Goal: Ask a question: Seek information or help from site administrators or community

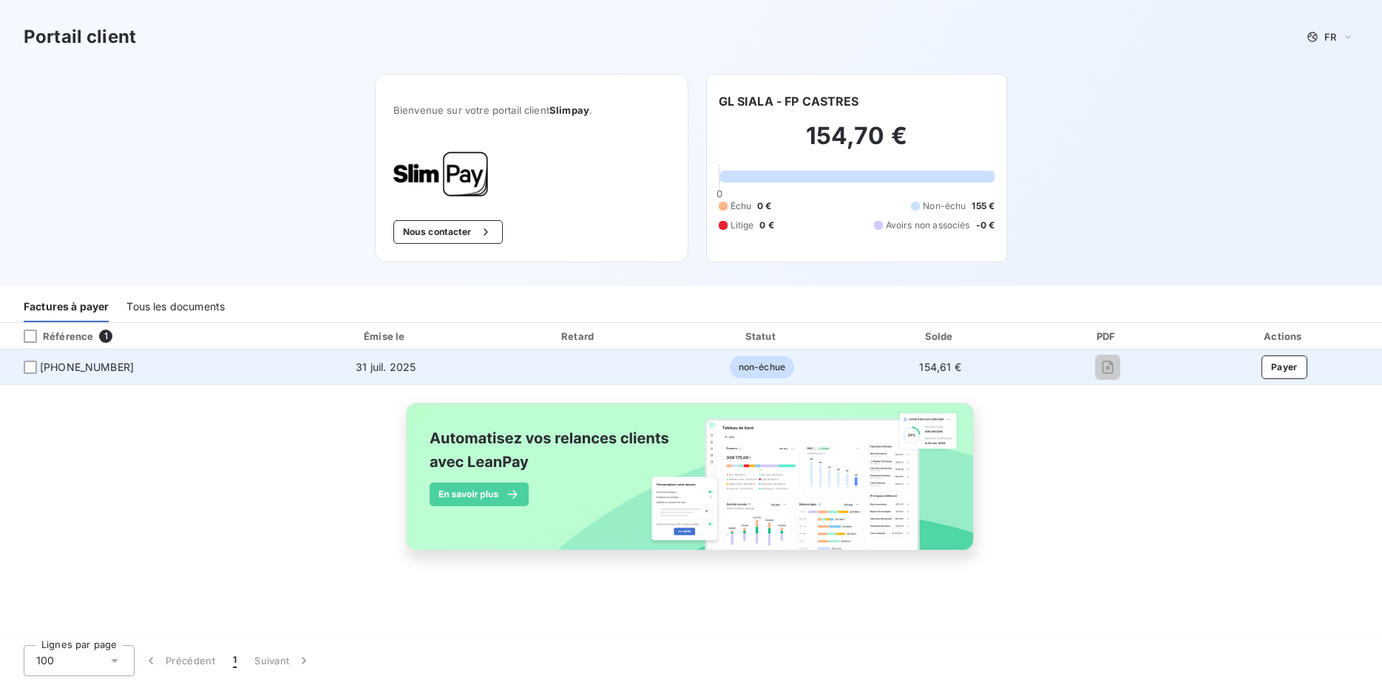
click at [864, 383] on td "154,61 €" at bounding box center [940, 367] width 176 height 35
drag, startPoint x: 929, startPoint y: 375, endPoint x: 916, endPoint y: 375, distance: 13.3
click at [927, 375] on td "154,61 €" at bounding box center [940, 367] width 176 height 35
click at [421, 367] on td "31 juil. 2025" at bounding box center [385, 367] width 201 height 35
click at [1299, 366] on button "Payer" at bounding box center [1284, 368] width 46 height 24
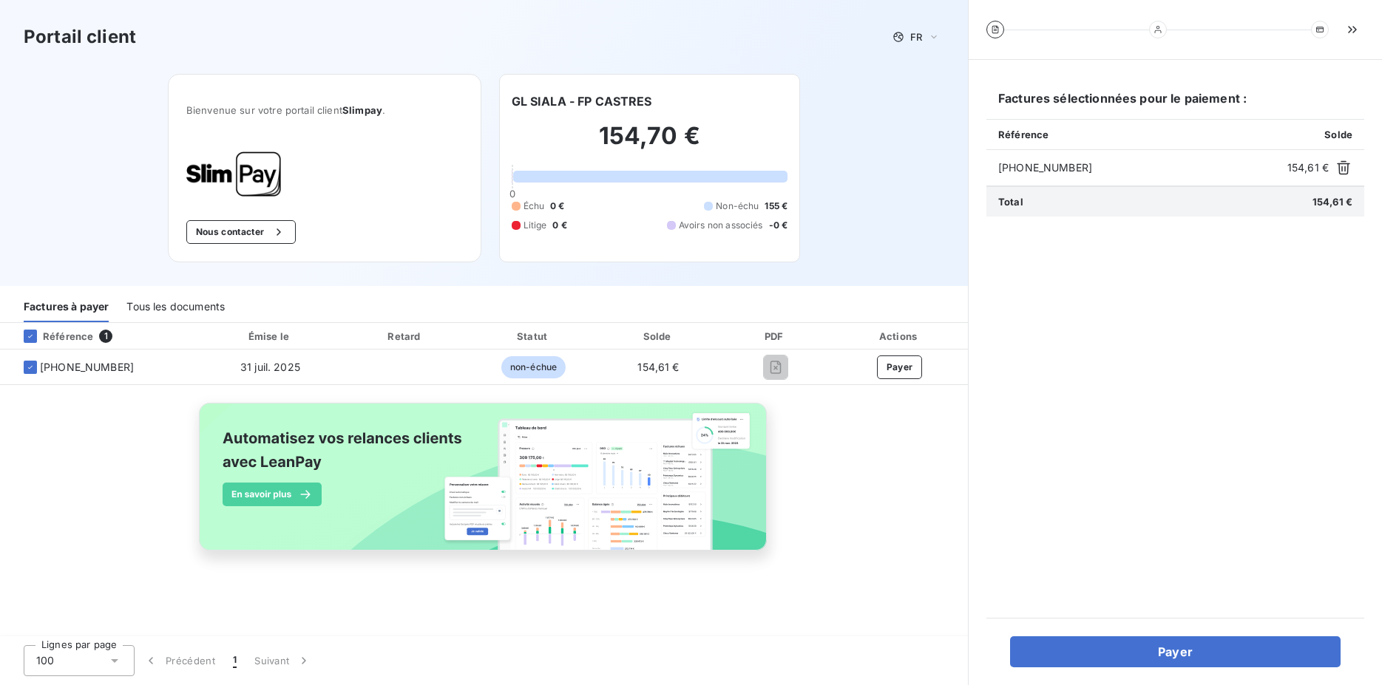
click at [928, 48] on div "Portail client FR" at bounding box center [484, 37] width 920 height 27
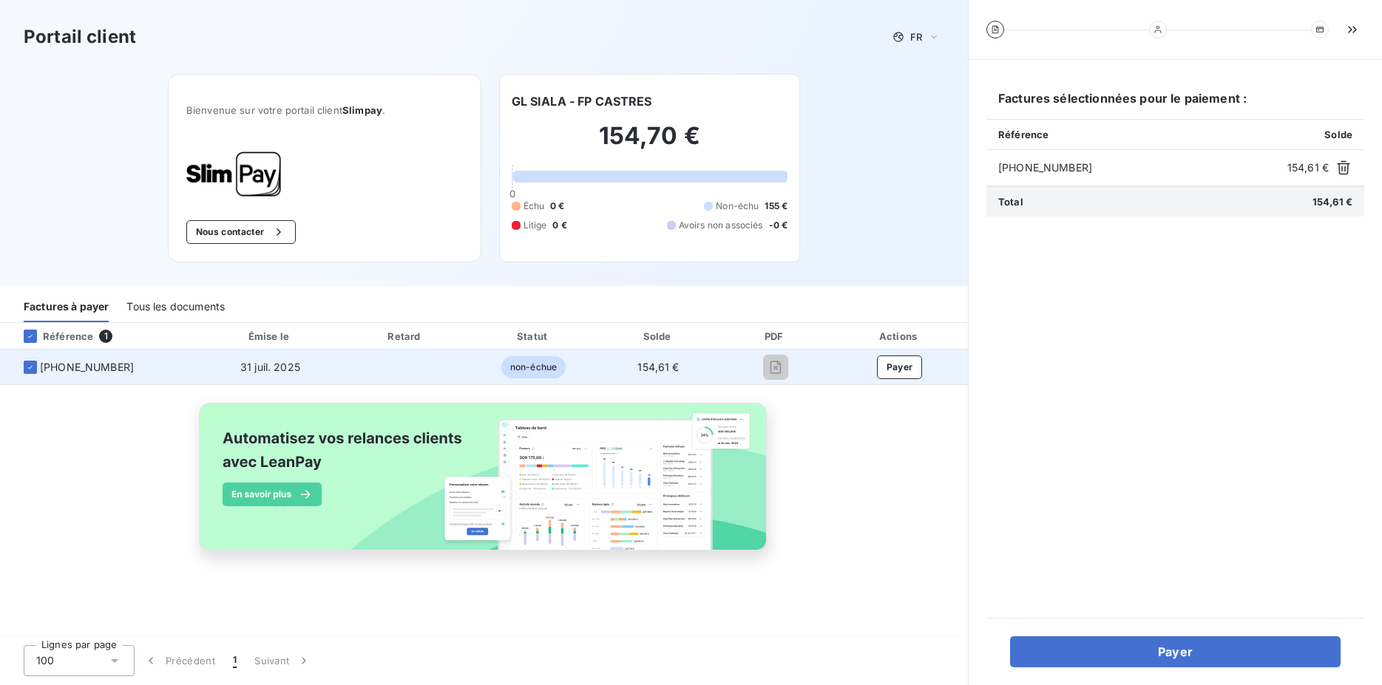
click at [525, 368] on span "non-échue" at bounding box center [533, 367] width 64 height 22
click at [639, 362] on span "154,61 €" at bounding box center [657, 367] width 41 height 13
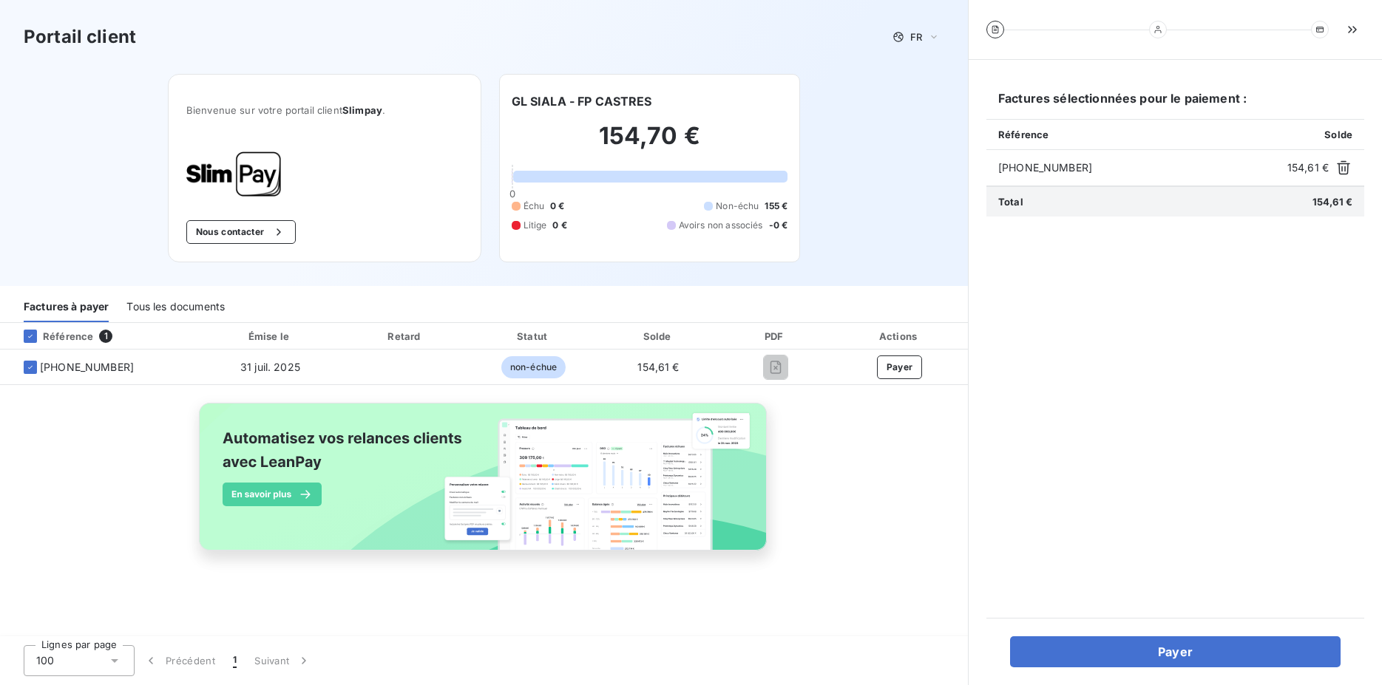
click at [152, 305] on div "Tous les documents" at bounding box center [175, 306] width 98 height 31
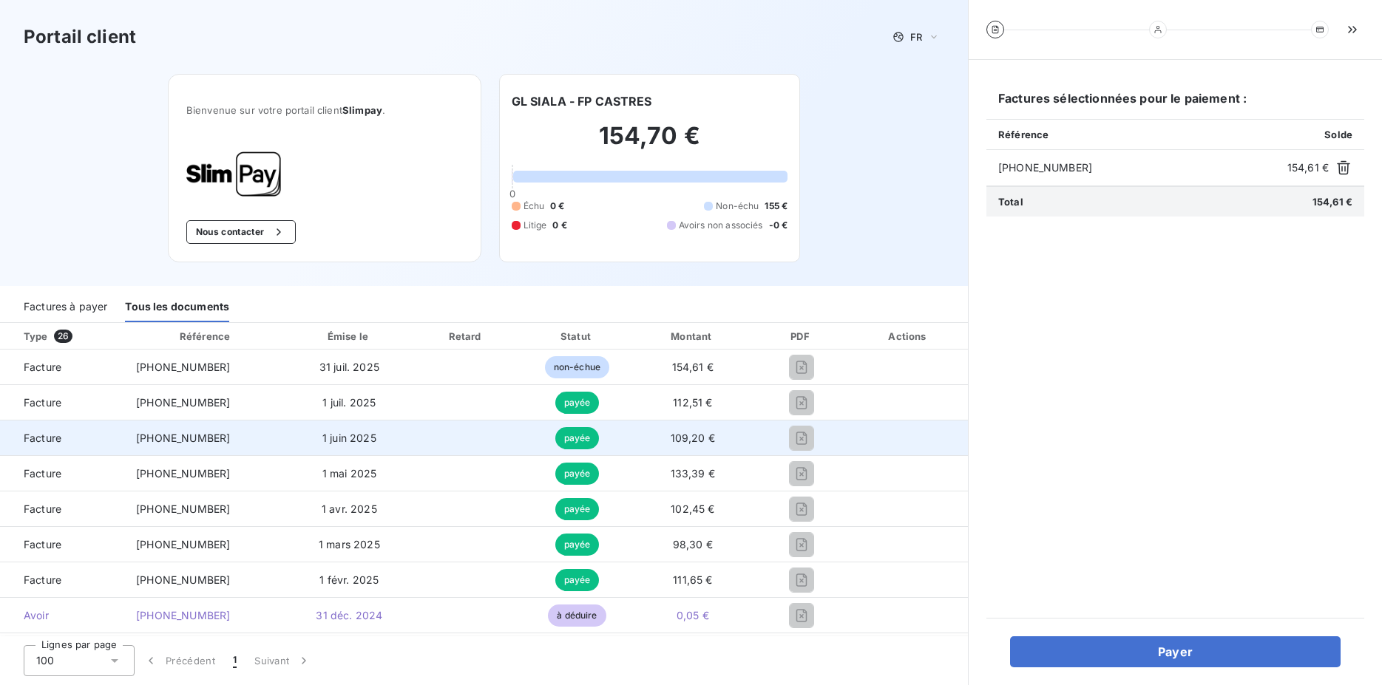
click at [781, 451] on td at bounding box center [801, 438] width 96 height 35
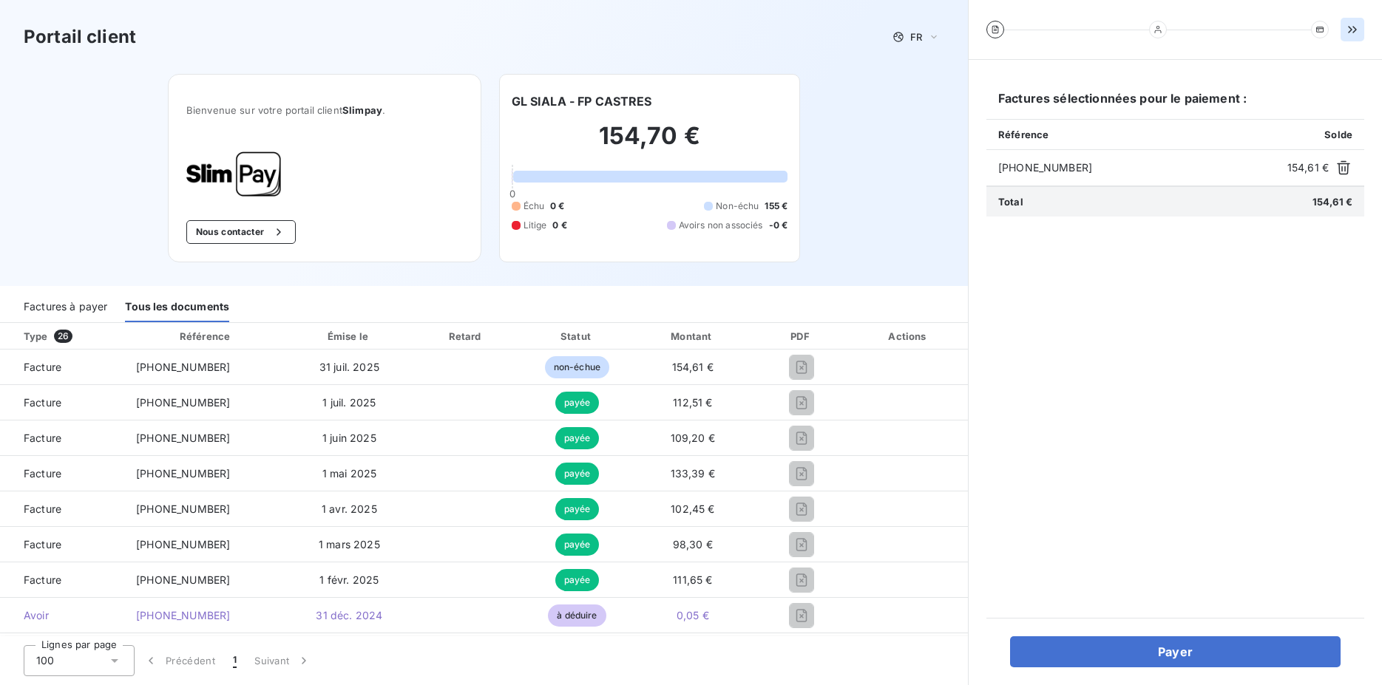
click at [1352, 21] on button "button" at bounding box center [1352, 30] width 24 height 24
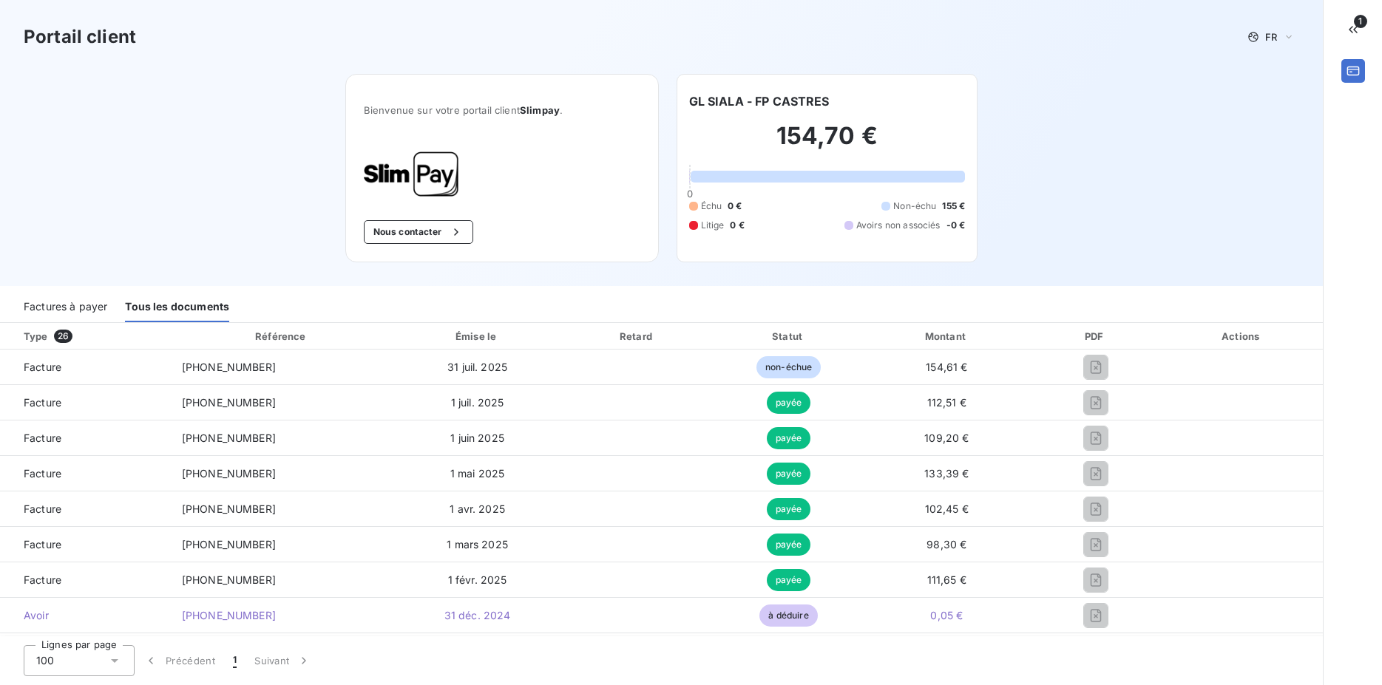
click at [52, 38] on h3 "Portail client" at bounding box center [80, 37] width 112 height 27
click at [426, 155] on img at bounding box center [411, 174] width 95 height 45
drag, startPoint x: 940, startPoint y: 217, endPoint x: 1003, endPoint y: 183, distance: 72.5
click at [941, 217] on div "Échu 0 € Non-échu 155 € Litige 0 € Avoirs non associés -0 €" at bounding box center [827, 216] width 277 height 33
click at [1345, 72] on button "button" at bounding box center [1353, 71] width 24 height 24
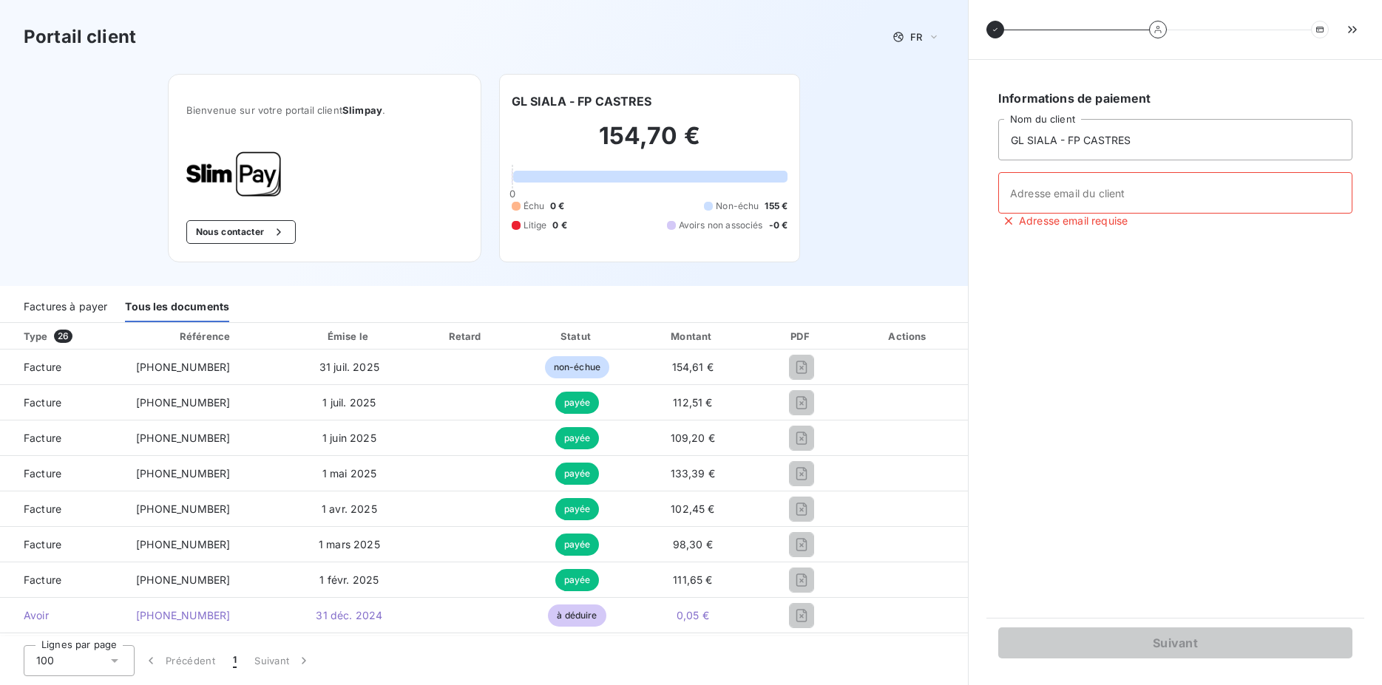
click at [921, 141] on div "Portail client FR Bienvenue sur votre portail client Slimpay . Nous contacter G…" at bounding box center [484, 143] width 968 height 286
click at [994, 30] on icon at bounding box center [995, 29] width 9 height 9
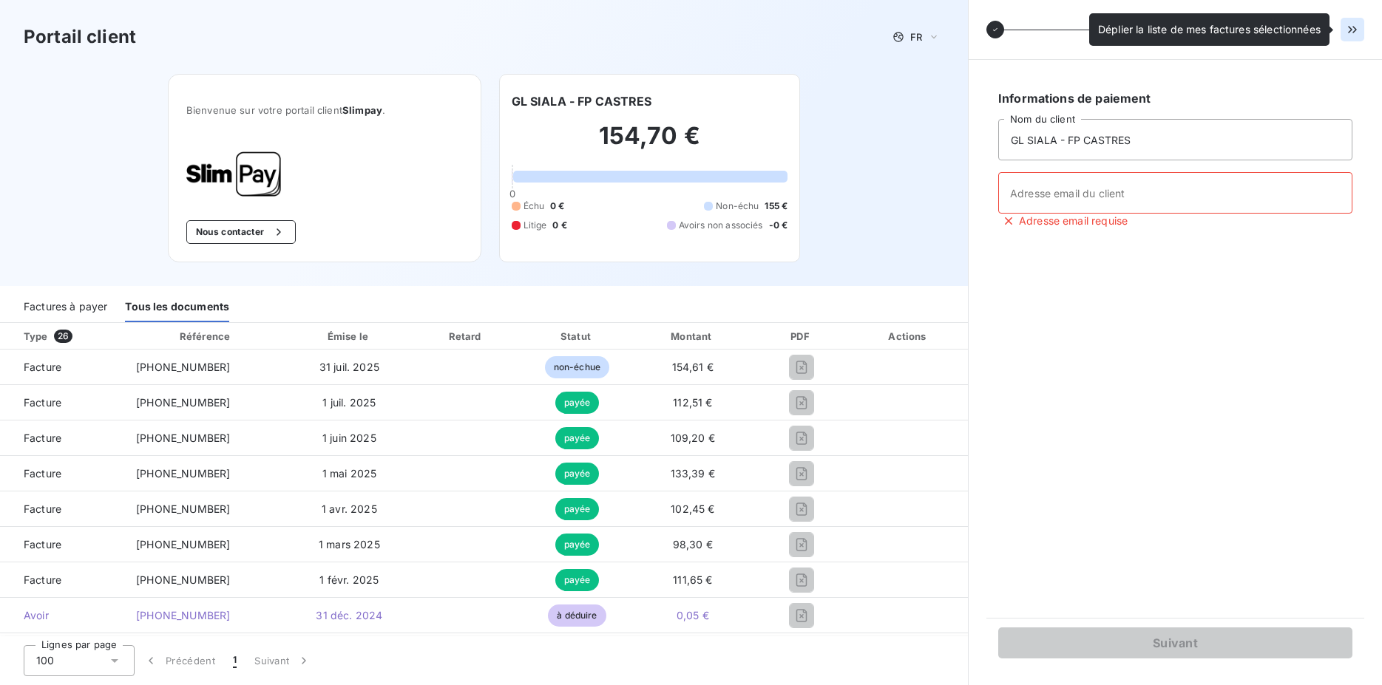
click at [1359, 29] on icon "button" at bounding box center [1352, 29] width 15 height 15
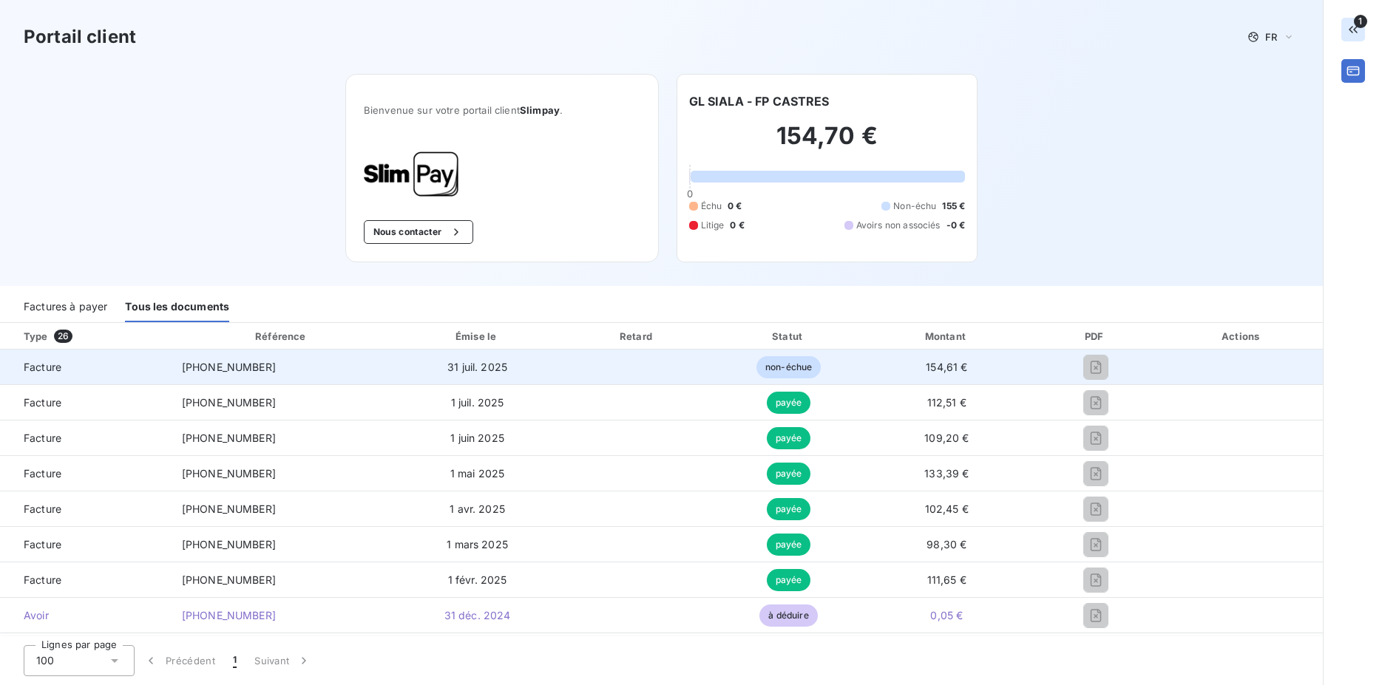
click at [759, 377] on span "non-échue" at bounding box center [788, 367] width 64 height 22
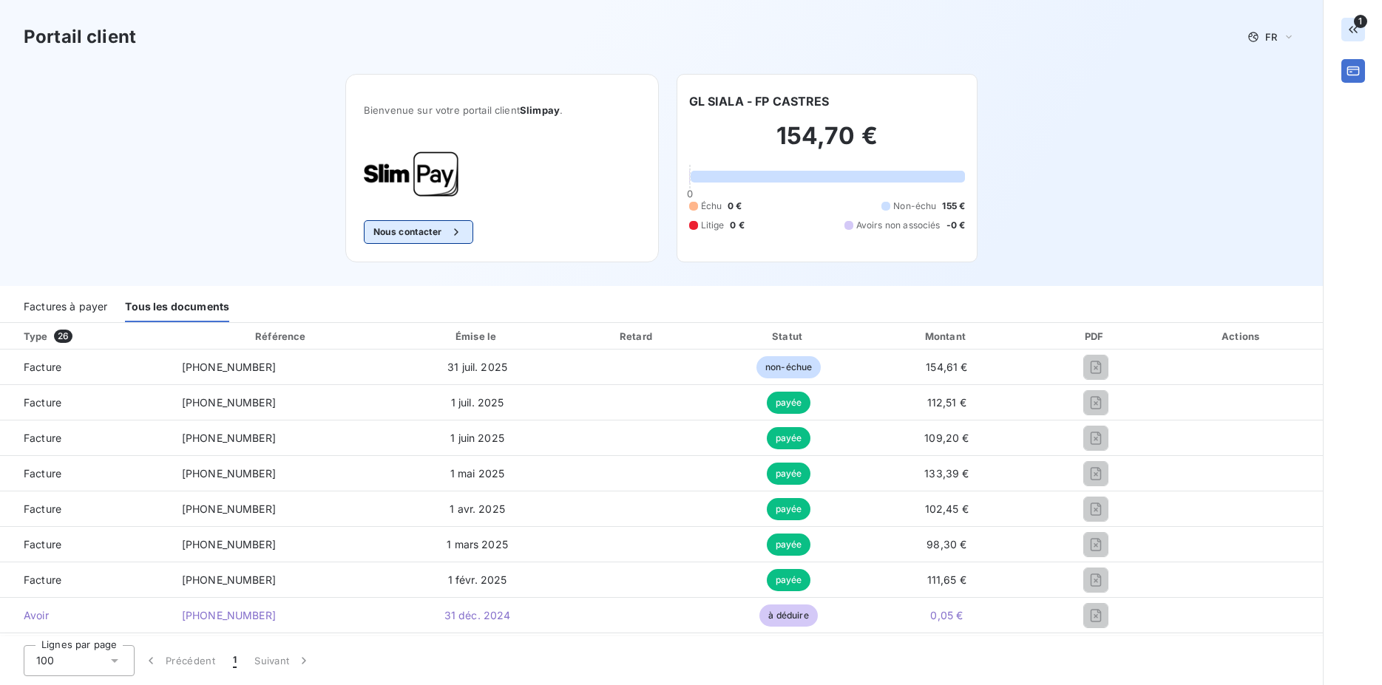
click at [425, 236] on button "Nous contacter" at bounding box center [418, 232] width 109 height 24
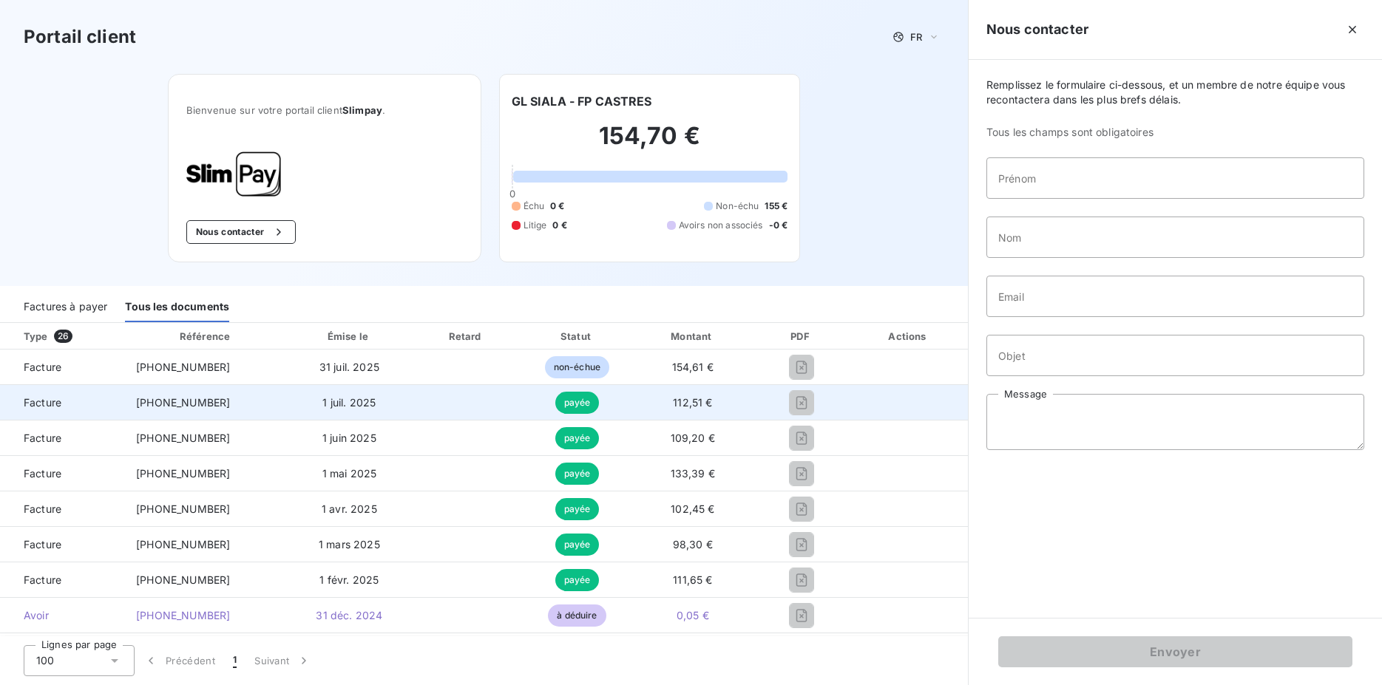
click at [801, 412] on div at bounding box center [801, 403] width 72 height 24
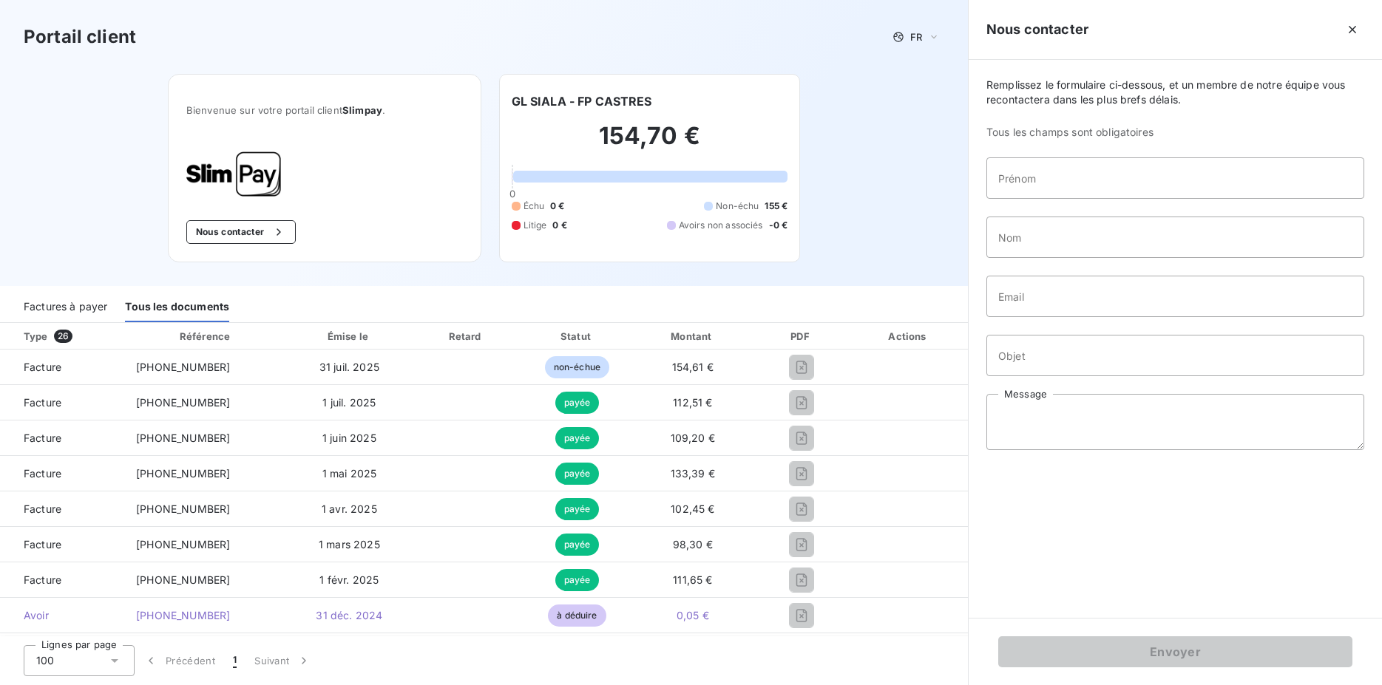
click at [61, 304] on div "Factures à payer" at bounding box center [66, 306] width 84 height 31
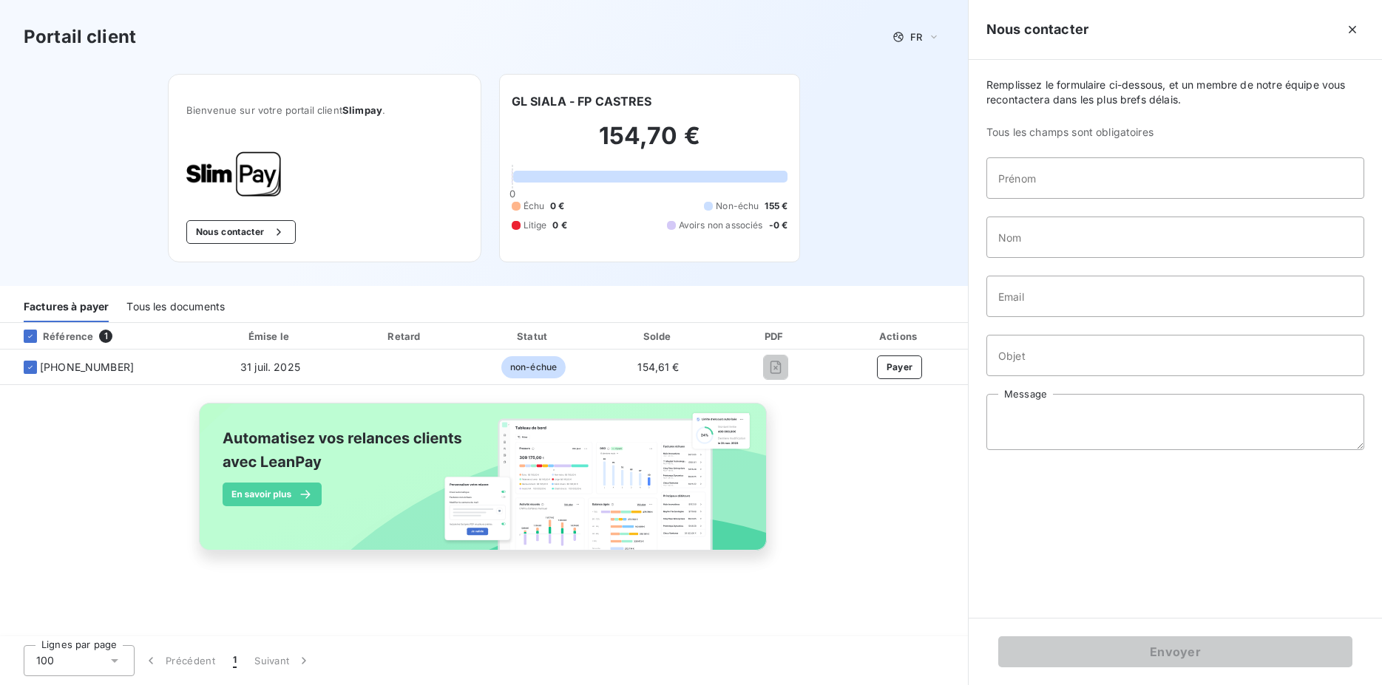
click at [217, 320] on div "Tous les documents" at bounding box center [175, 306] width 98 height 31
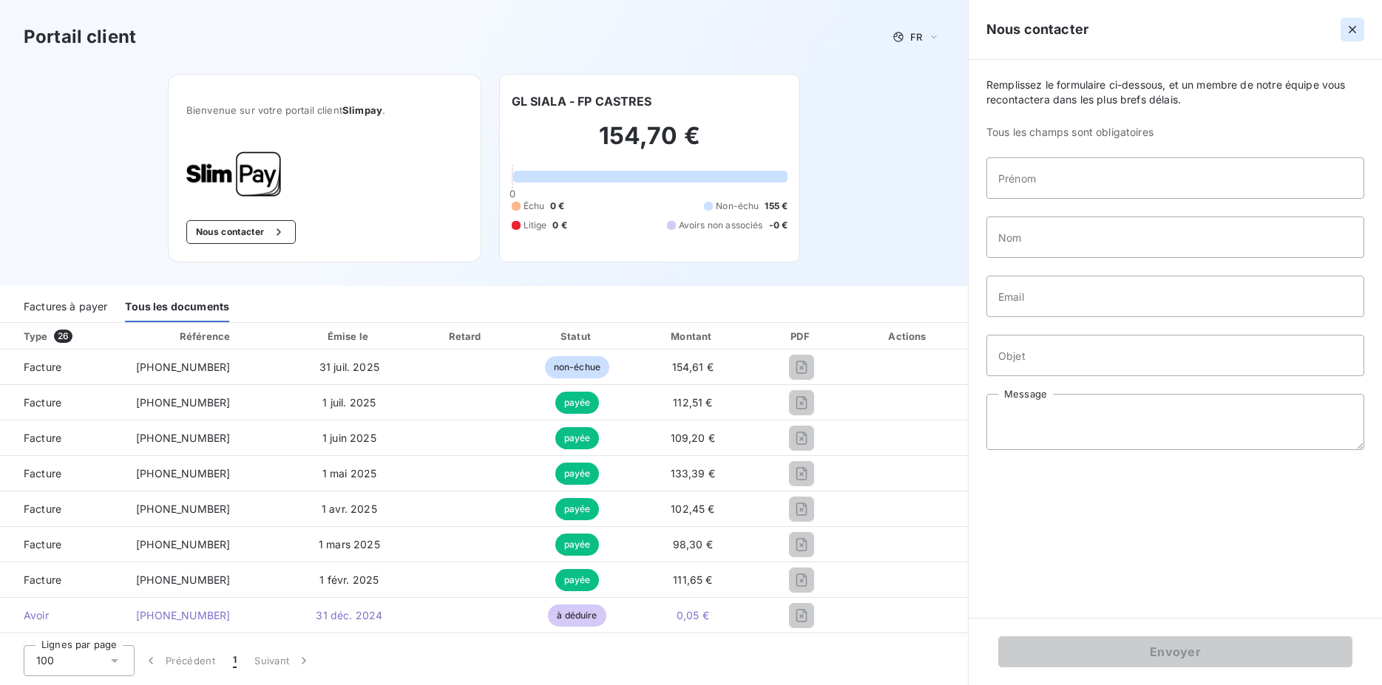
click at [1349, 30] on icon "button" at bounding box center [1352, 29] width 15 height 15
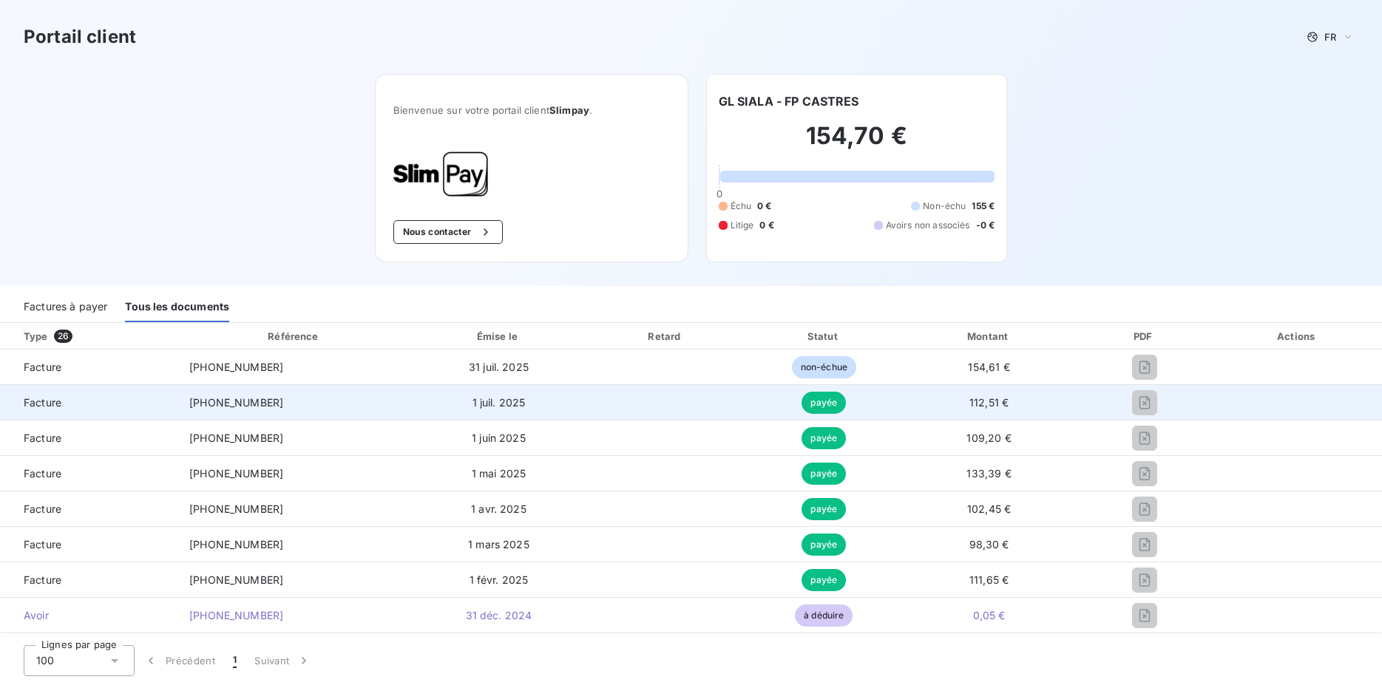
click at [1127, 420] on td at bounding box center [1144, 402] width 137 height 35
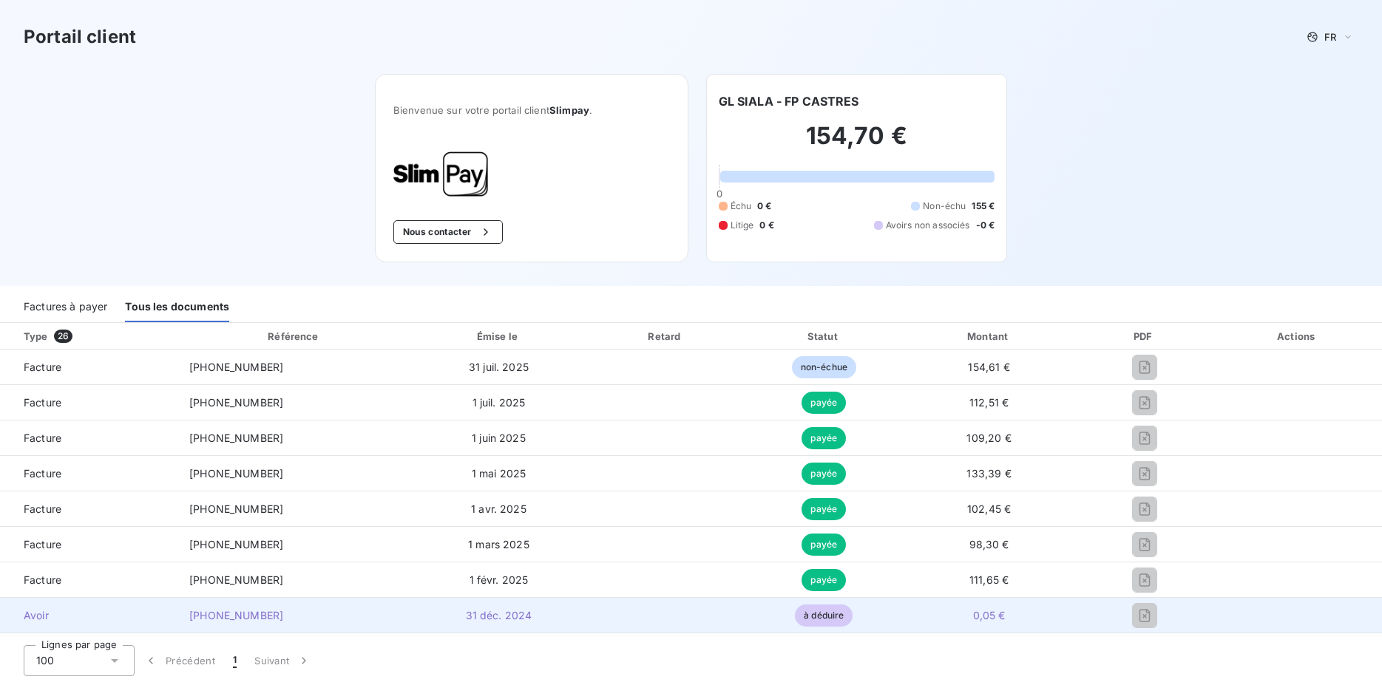
click at [1127, 603] on td at bounding box center [1144, 615] width 137 height 35
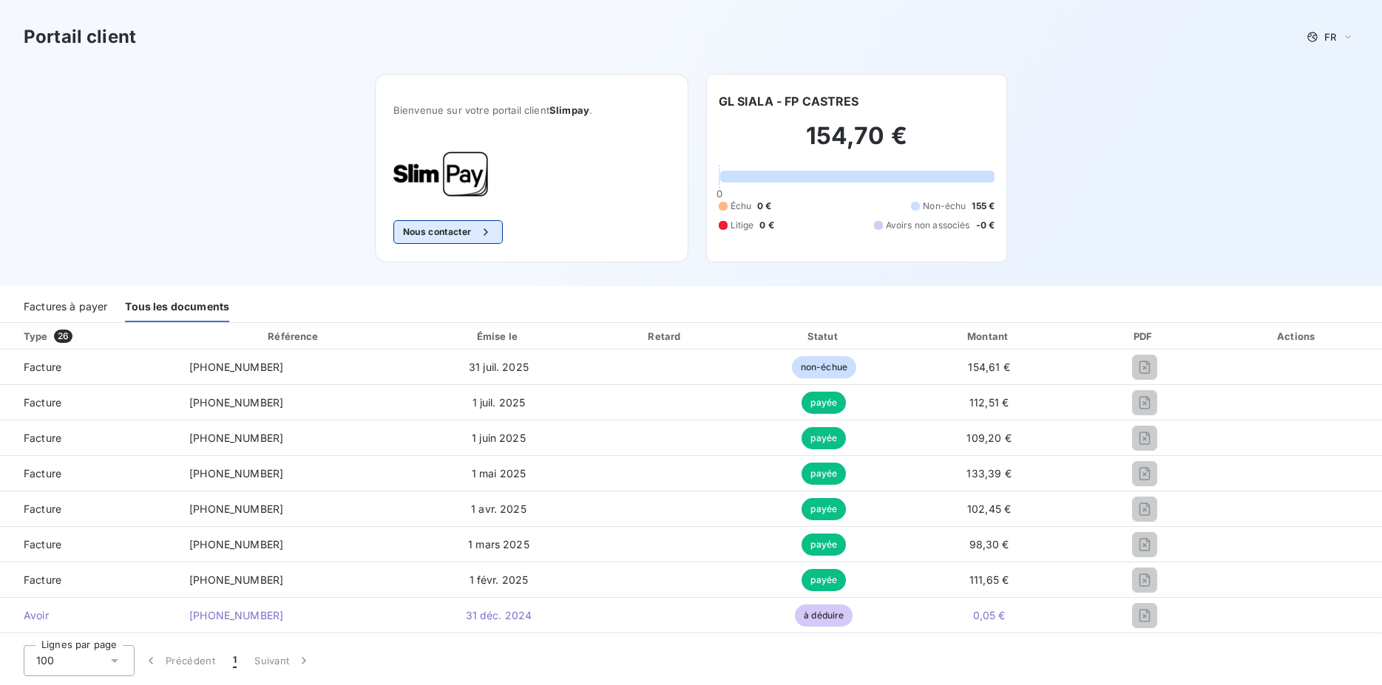
click at [460, 237] on button "Nous contacter" at bounding box center [447, 232] width 109 height 24
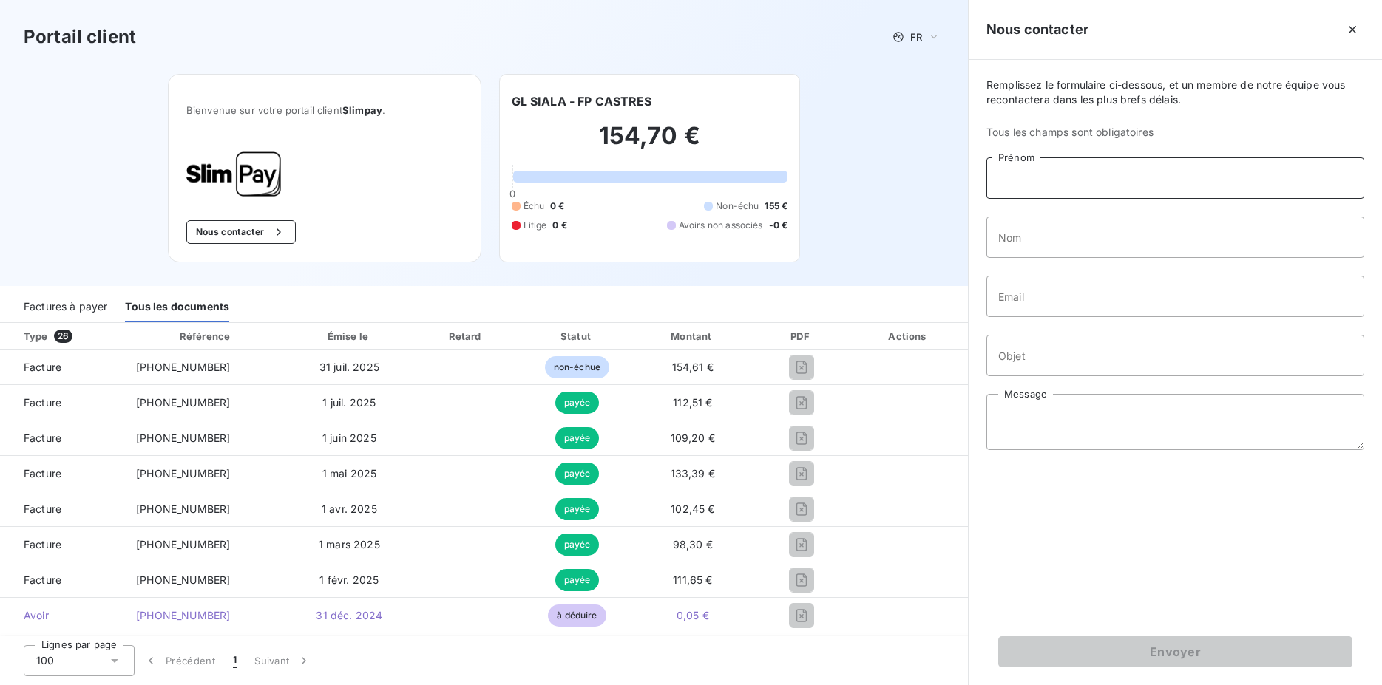
click at [1034, 174] on input "Prénom" at bounding box center [1175, 177] width 378 height 41
type input "Camille"
type input "Liguori"
type input "c.liguori@gecec.fr"
click at [1062, 364] on input "Objet" at bounding box center [1175, 355] width 378 height 41
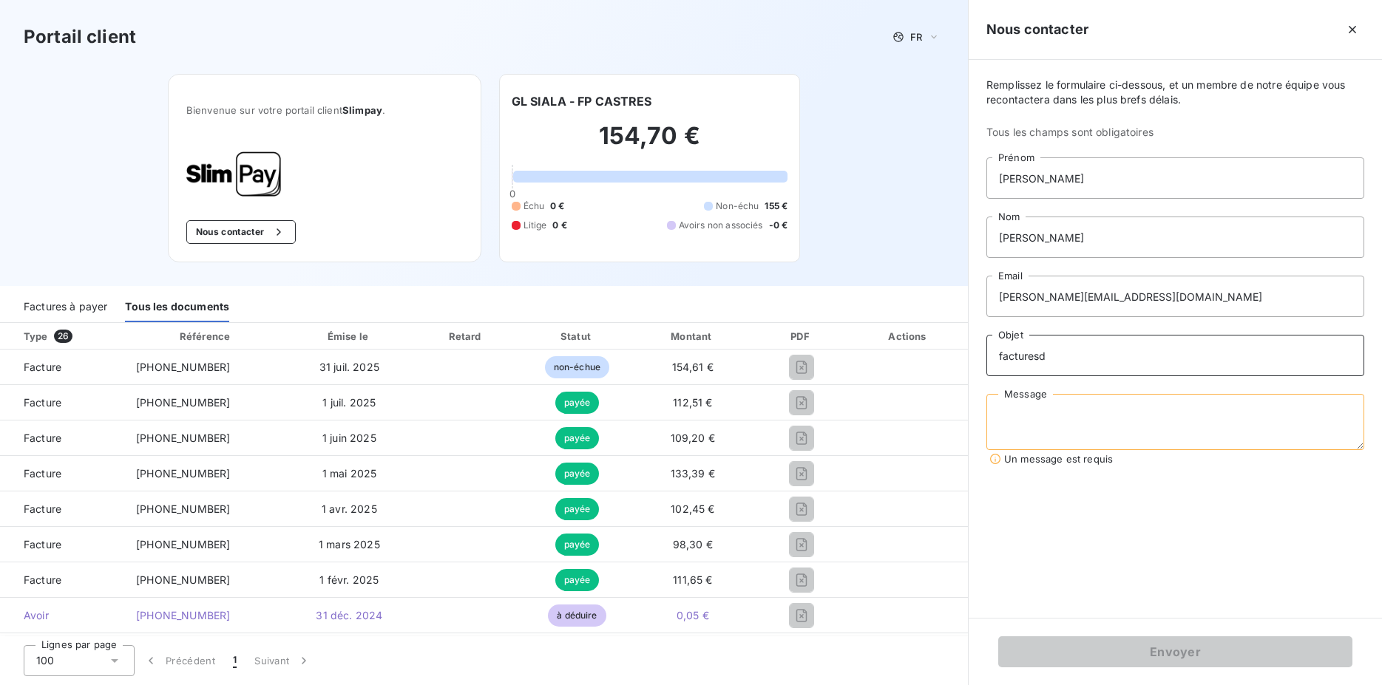
click at [1063, 364] on input "facturesd" at bounding box center [1175, 355] width 378 height 41
type input "factures"
click at [1049, 433] on textarea "Message" at bounding box center [1175, 422] width 378 height 56
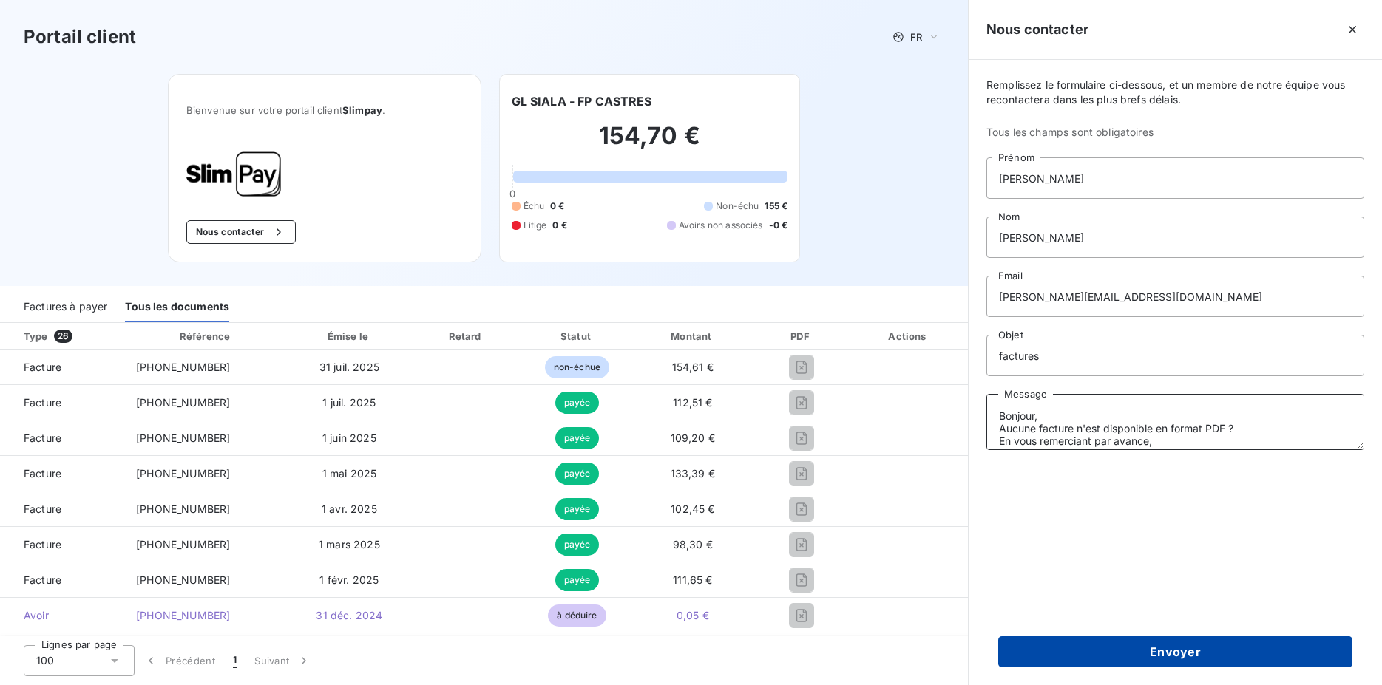
type textarea "Bonjour, Aucune facture n'est disponible en format PDF ? En vous remerciant par…"
click at [1134, 645] on button "Envoyer" at bounding box center [1175, 652] width 354 height 31
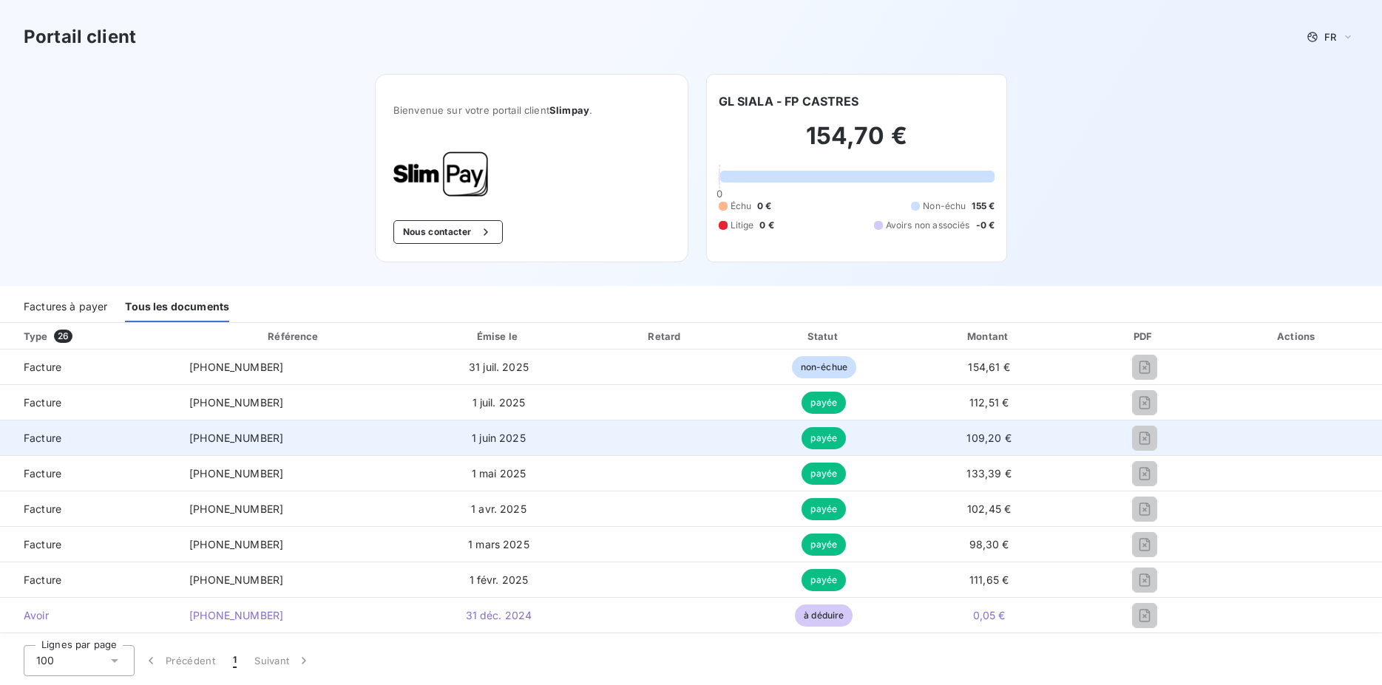
click at [1133, 455] on td at bounding box center [1144, 438] width 137 height 35
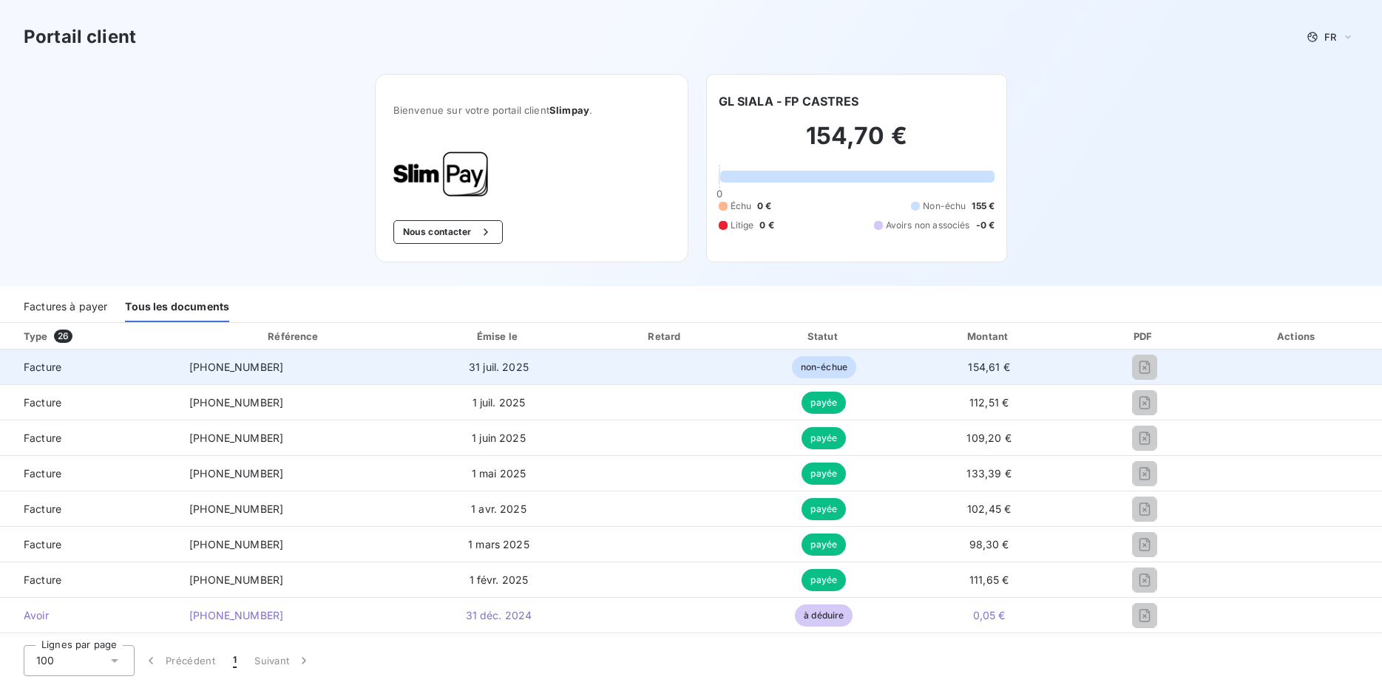
click at [792, 363] on span "non-échue" at bounding box center [824, 367] width 64 height 22
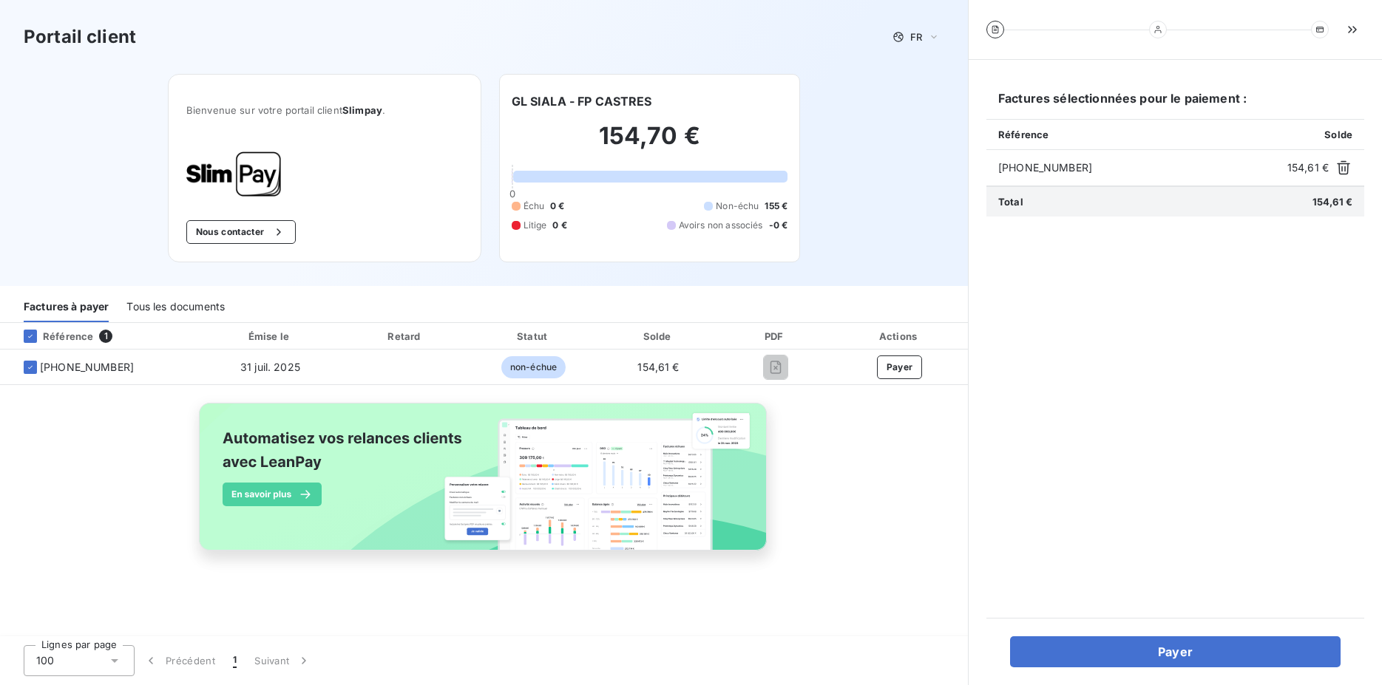
click at [495, 229] on div "Bienvenue sur votre portail client Slimpay . Nous contacter GL SIALA - FP CASTR…" at bounding box center [483, 180] width 679 height 212
click at [172, 315] on div "Tous les documents" at bounding box center [175, 306] width 98 height 31
